Goal: Understand process/instructions

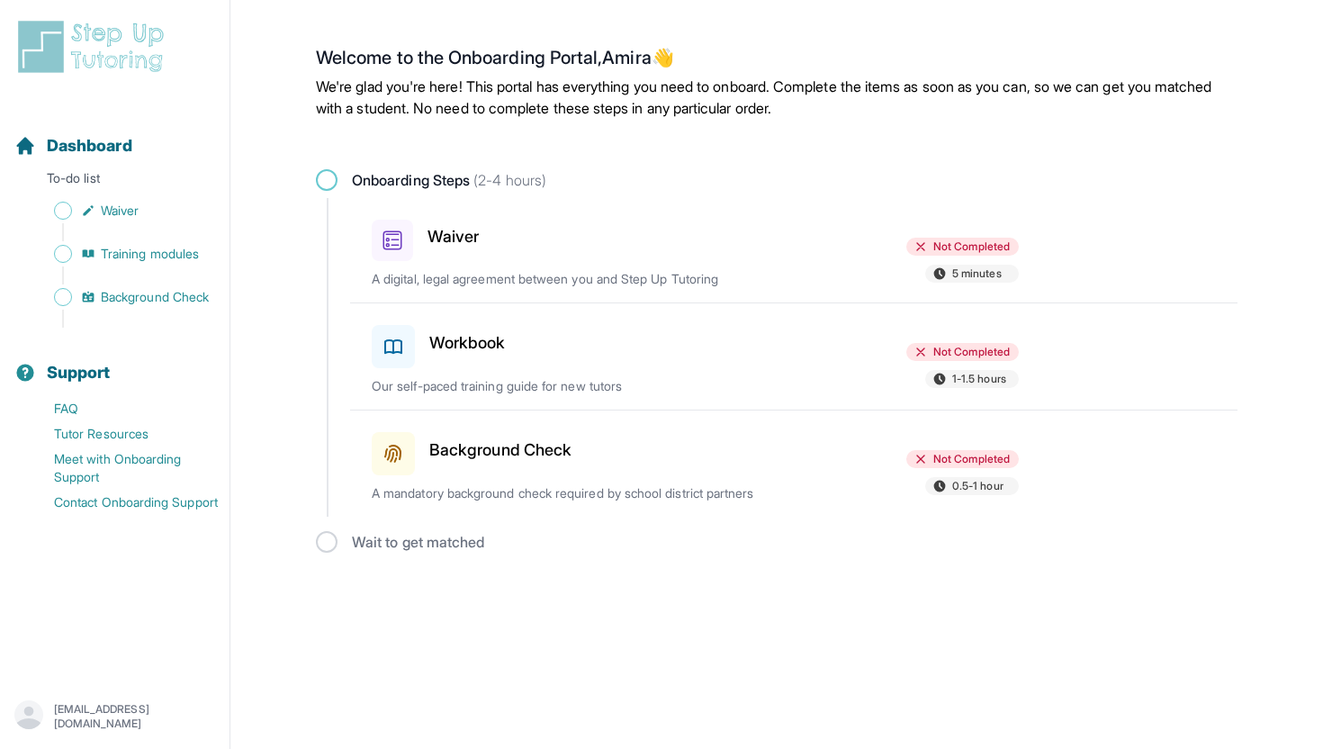
click at [785, 271] on p "A digital, legal agreement between you and Step Up Tutoring" at bounding box center [582, 279] width 421 height 18
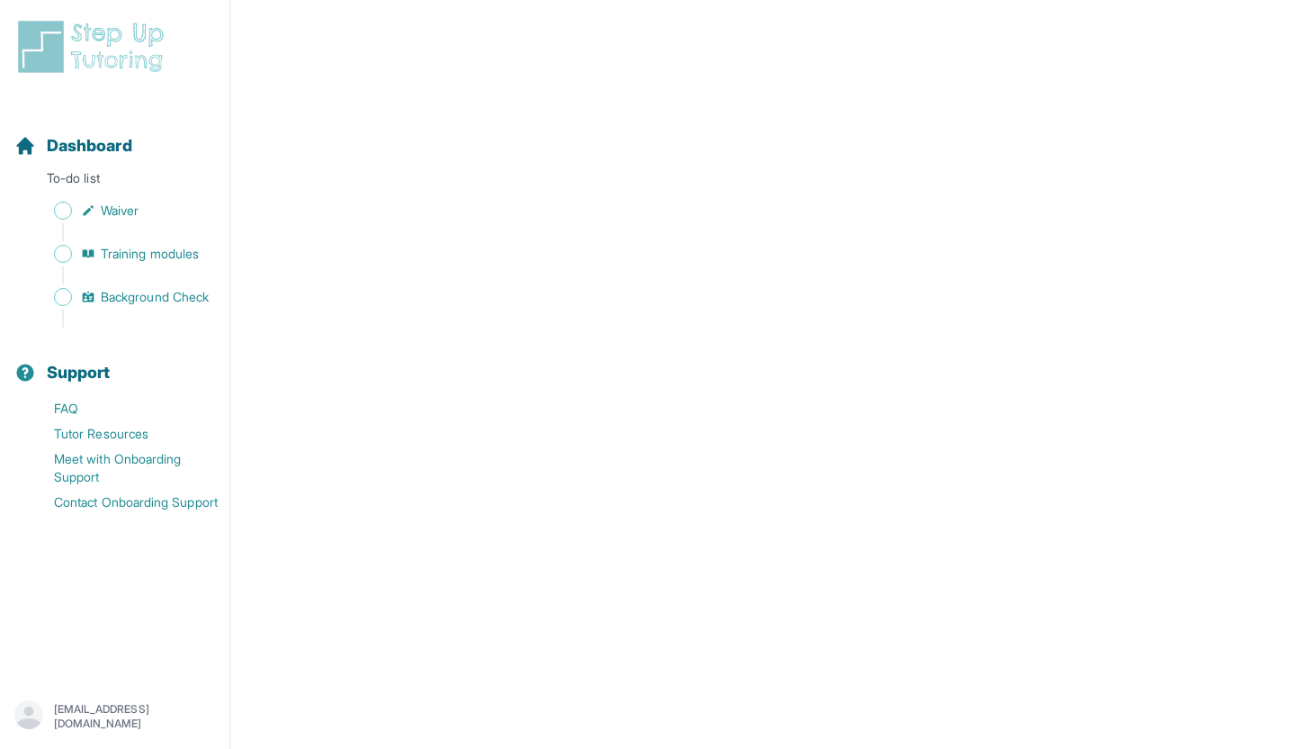
scroll to position [3088, 0]
click at [113, 203] on span "Waiver" at bounding box center [120, 211] width 38 height 18
click at [62, 211] on span "Sidebar" at bounding box center [63, 211] width 18 height 18
click at [127, 262] on span "Training modules" at bounding box center [150, 254] width 98 height 18
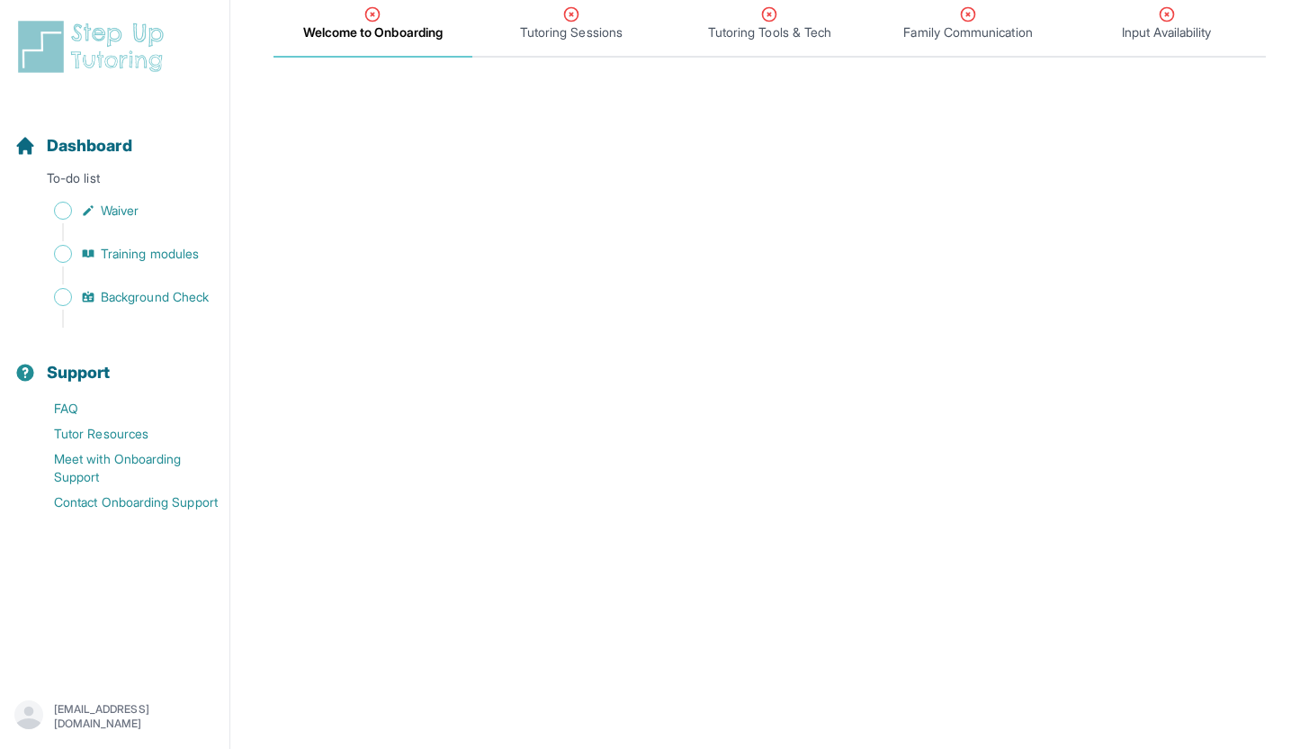
scroll to position [228, 0]
